Goal: Task Accomplishment & Management: Complete application form

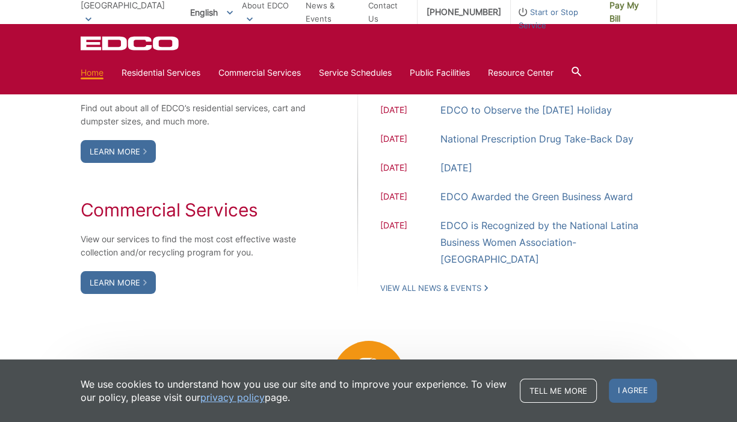
scroll to position [1444, 0]
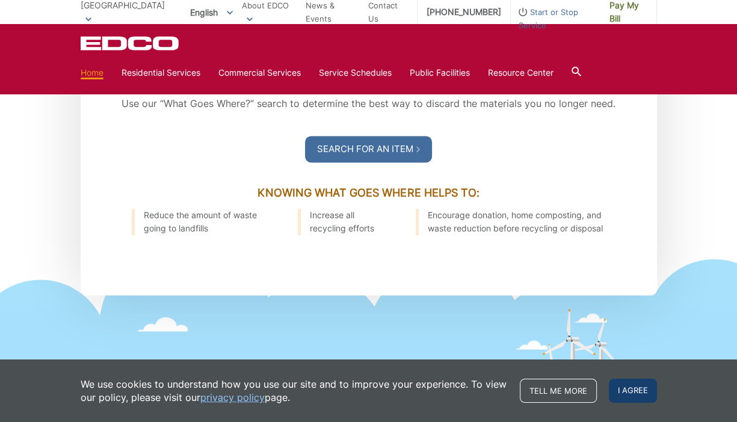
click at [625, 386] on span "I agree" at bounding box center [633, 391] width 48 height 24
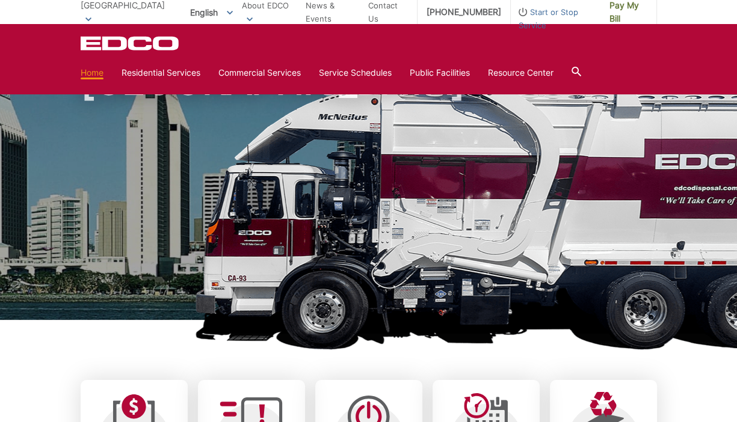
scroll to position [0, 0]
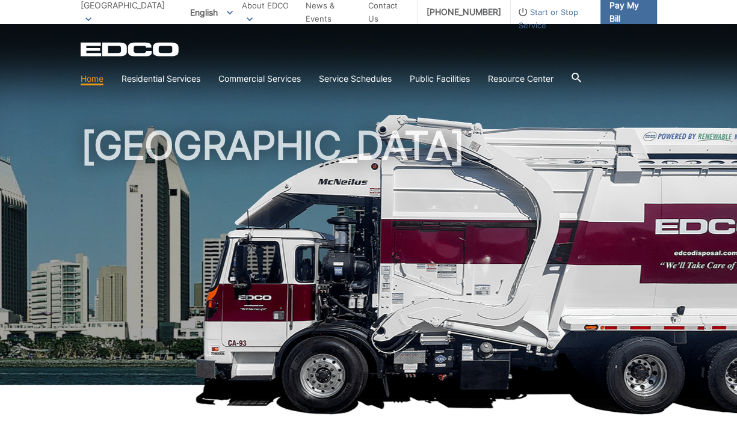
click at [611, 11] on span "Pay My Bill" at bounding box center [629, 12] width 38 height 26
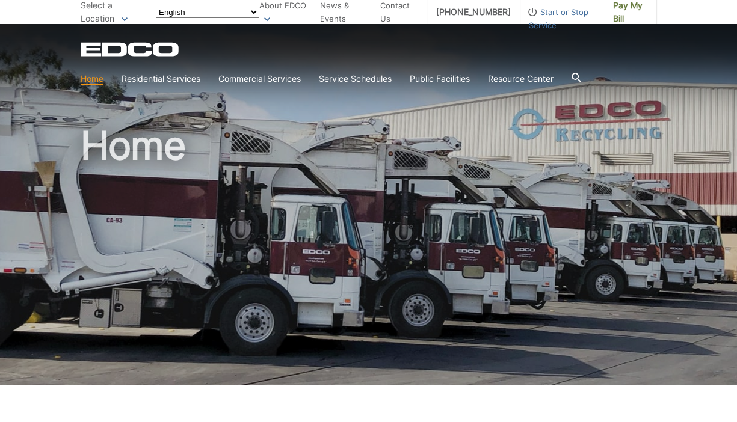
click at [545, 10] on span "Start or Stop Service" at bounding box center [563, 18] width 84 height 26
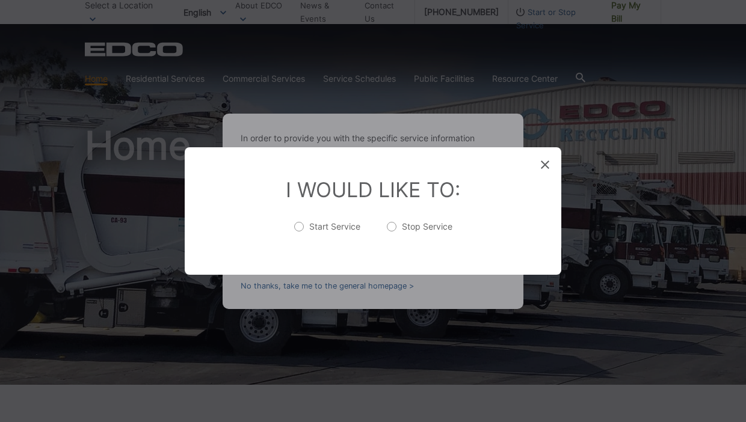
click at [391, 226] on label "Stop Service" at bounding box center [420, 233] width 66 height 24
radio input "true"
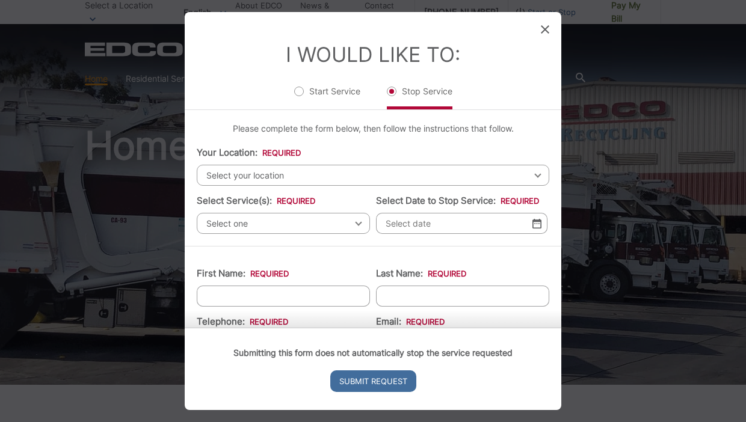
click at [284, 172] on span "Select your location" at bounding box center [373, 175] width 353 height 21
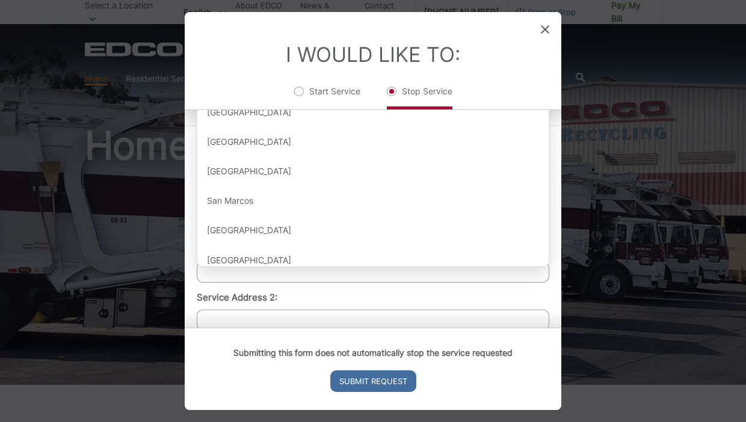
scroll to position [1264, 0]
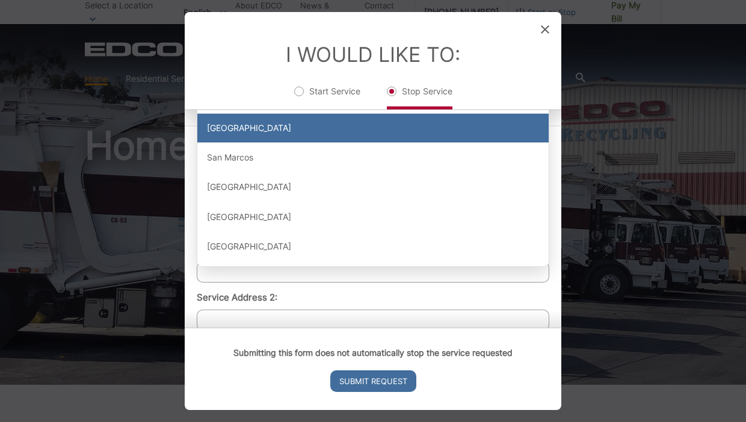
click at [260, 138] on div "[GEOGRAPHIC_DATA]" at bounding box center [372, 128] width 351 height 29
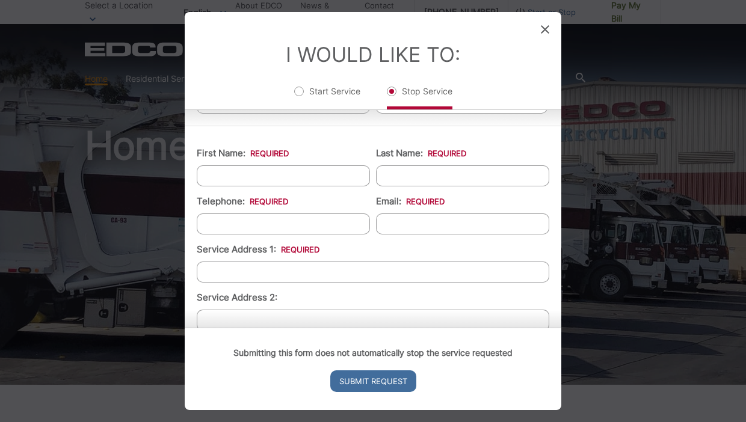
click at [262, 165] on input "First Name: *" at bounding box center [283, 175] width 173 height 21
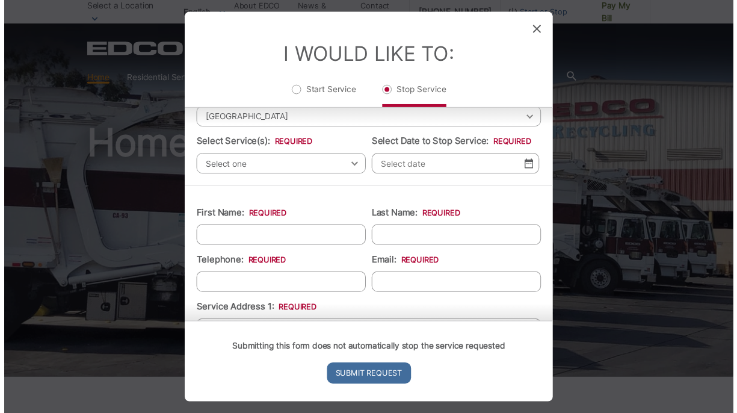
scroll to position [0, 0]
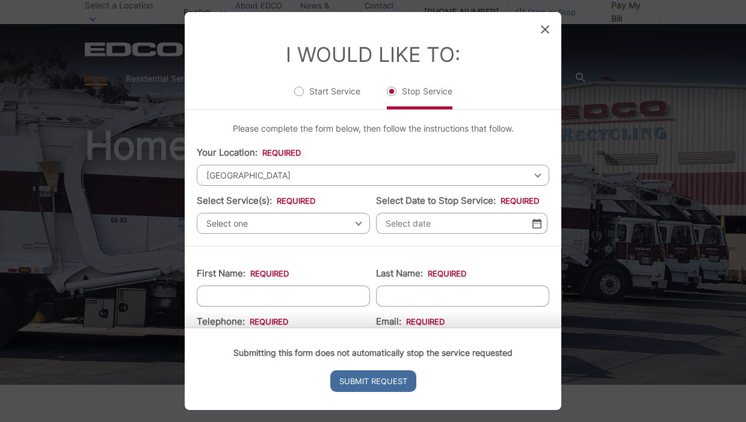
click at [549, 26] on icon at bounding box center [545, 29] width 8 height 8
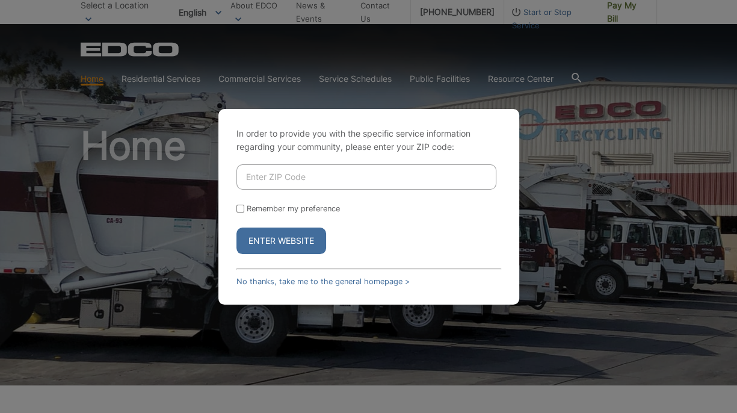
click at [371, 90] on div "In order to provide you with the specific service information regarding your co…" at bounding box center [368, 206] width 737 height 413
click at [515, 122] on div "In order to provide you with the specific service information regarding your co…" at bounding box center [368, 207] width 301 height 196
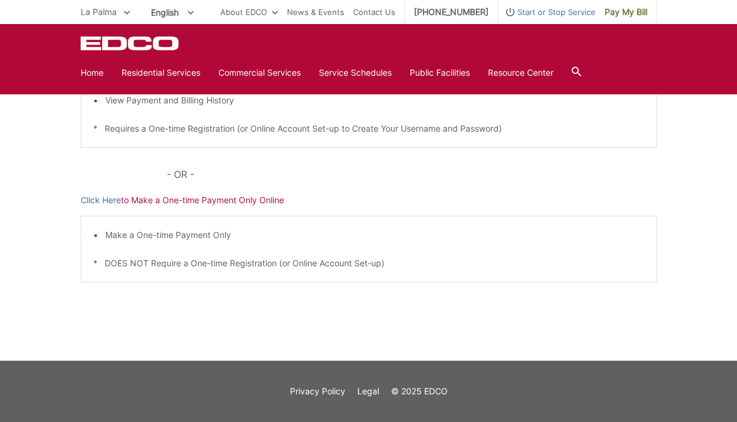
scroll to position [94, 0]
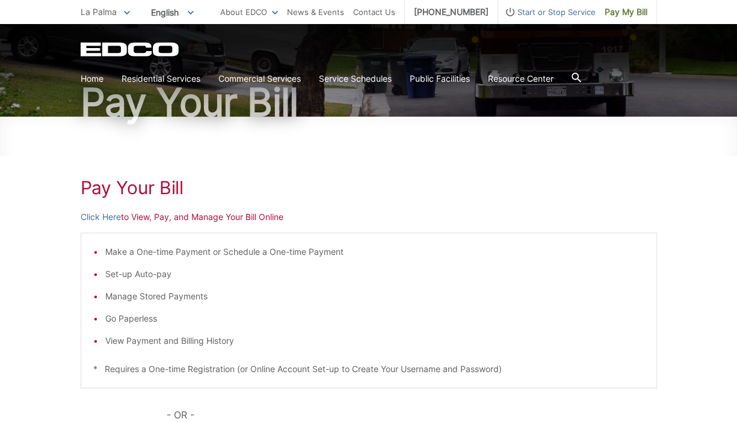
click at [103, 215] on link "Click Here" at bounding box center [101, 217] width 40 height 13
